Goal: Information Seeking & Learning: Learn about a topic

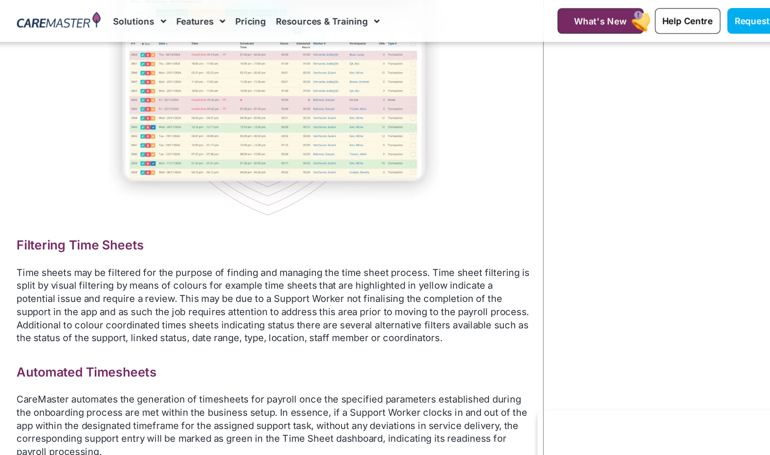
scroll to position [1195, 0]
click at [122, 23] on img at bounding box center [116, 16] width 64 height 14
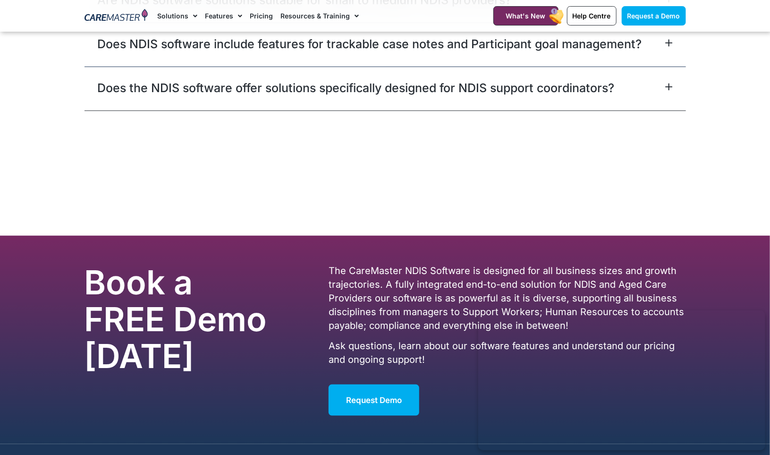
scroll to position [5996, 0]
